Goal: Check status: Check status

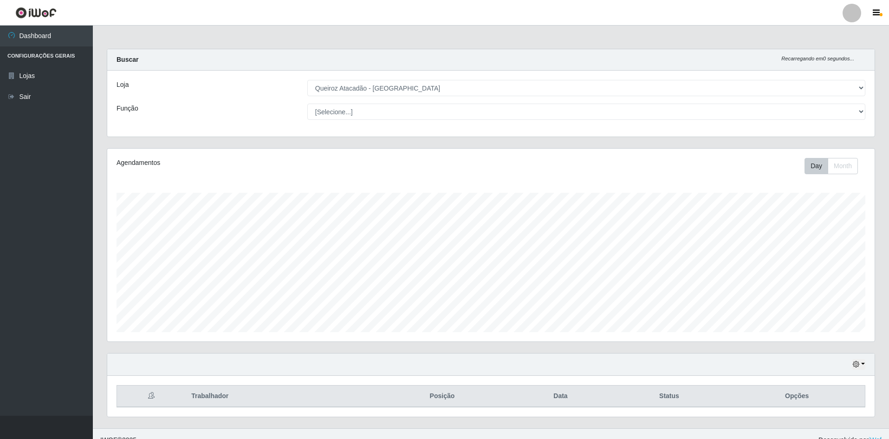
select select "517"
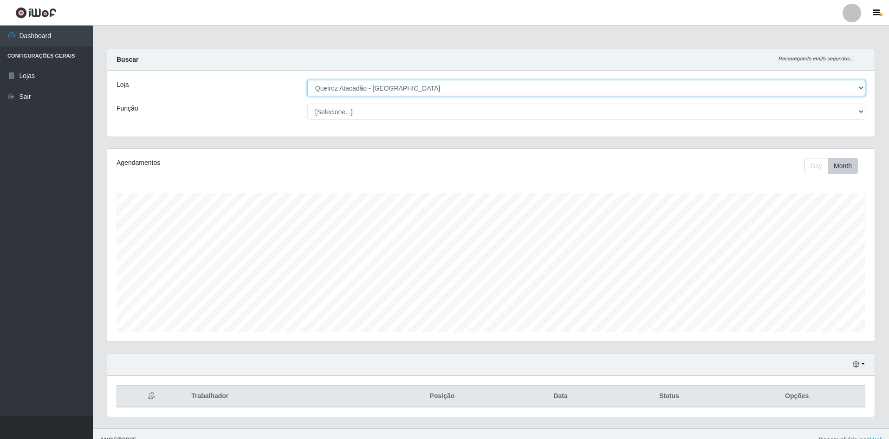
click at [594, 83] on select "[Selecione...] Hiper Queiroz - [GEOGRAPHIC_DATA] [GEOGRAPHIC_DATA] [GEOGRAPHIC_…" at bounding box center [586, 88] width 558 height 16
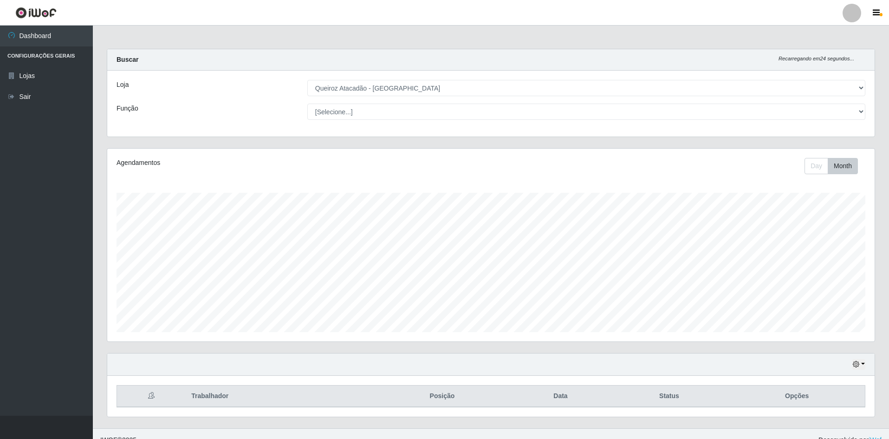
click at [532, 138] on div "Carregando... Buscar Recarregando em 24 segundos... Loja [Selecione...] Hiper Q…" at bounding box center [491, 98] width 782 height 99
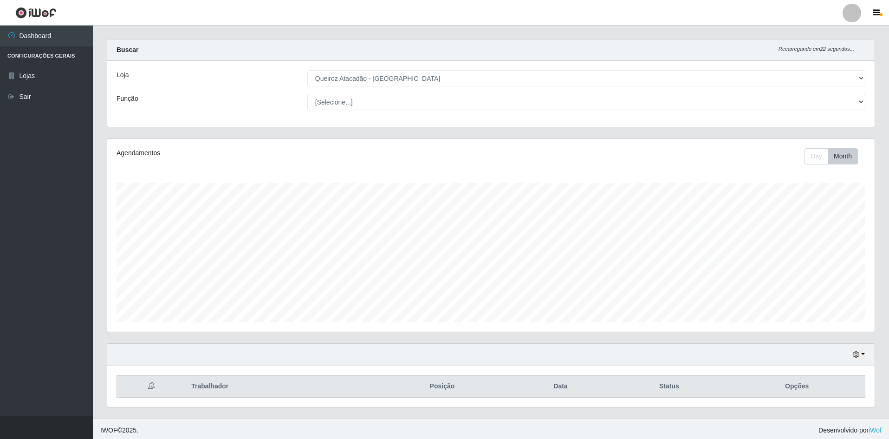
scroll to position [13, 0]
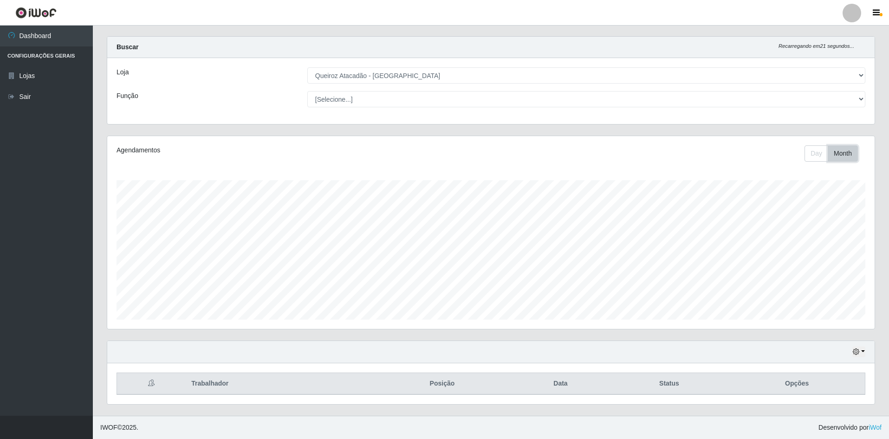
click at [831, 152] on button "Month" at bounding box center [843, 153] width 30 height 16
click at [818, 154] on button "Day" at bounding box center [817, 153] width 24 height 16
click at [836, 155] on button "Month" at bounding box center [843, 153] width 30 height 16
click at [864, 352] on button "button" at bounding box center [858, 351] width 13 height 11
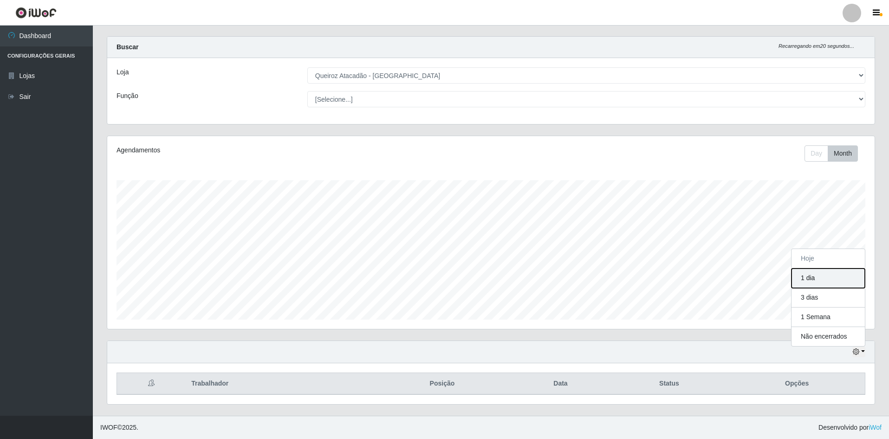
click at [823, 274] on button "1 dia" at bounding box center [828, 277] width 73 height 19
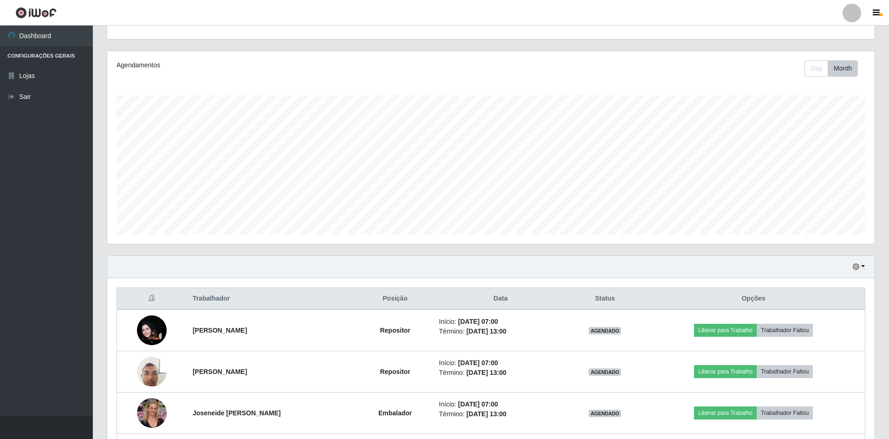
scroll to position [44, 0]
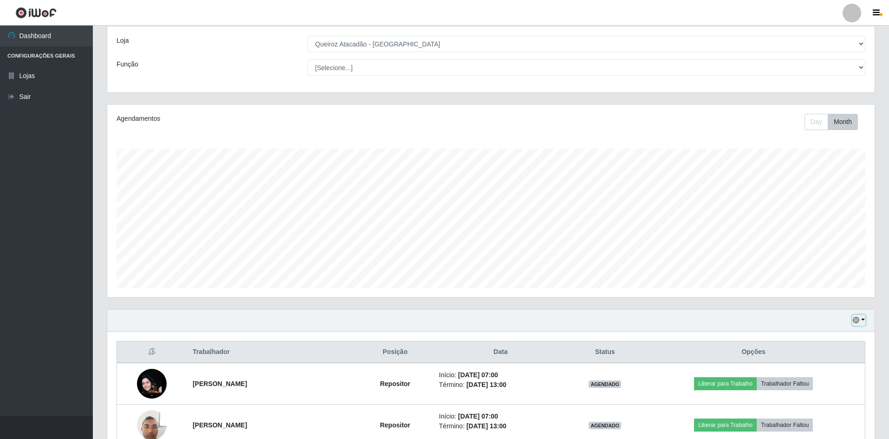
click at [864, 318] on button "button" at bounding box center [858, 320] width 13 height 11
click at [829, 377] on button "3 dias" at bounding box center [828, 375] width 73 height 19
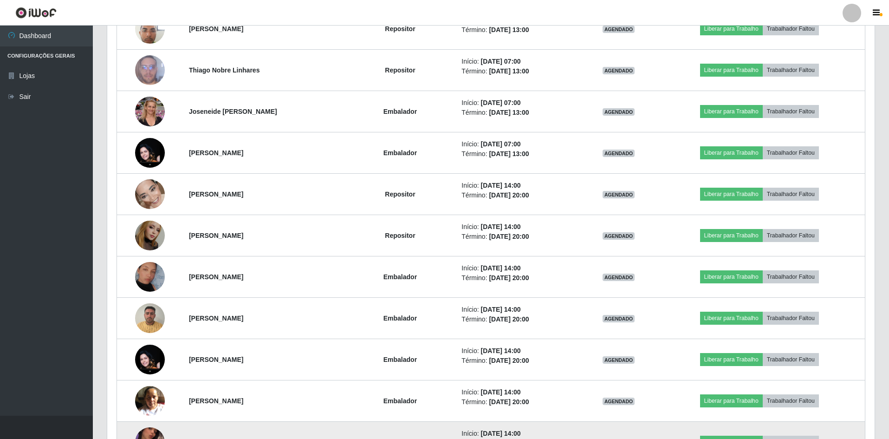
scroll to position [803, 0]
